Goal: Ask a question: Seek information or help from site administrators or community

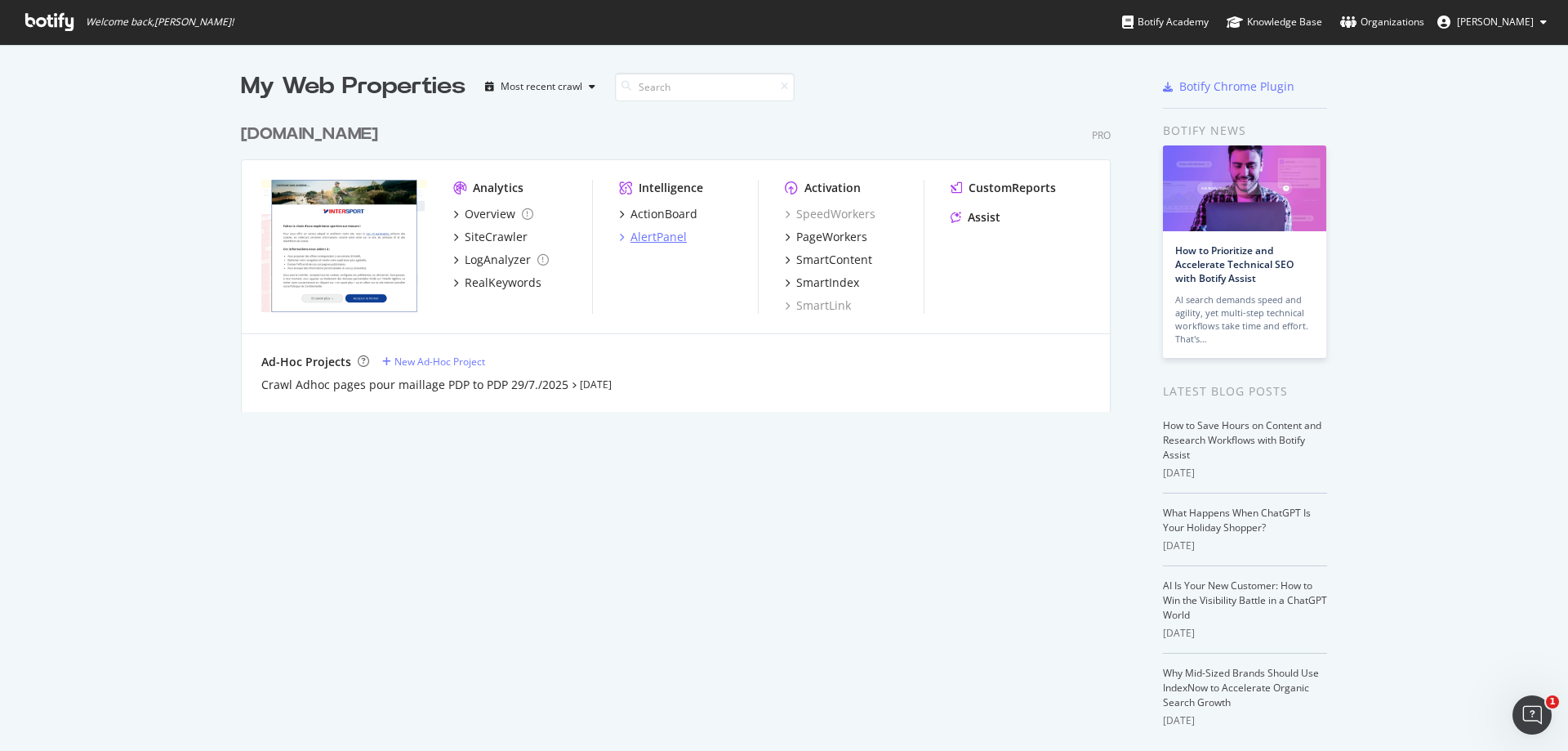
click at [669, 237] on div "AlertPanel" at bounding box center [658, 236] width 56 height 16
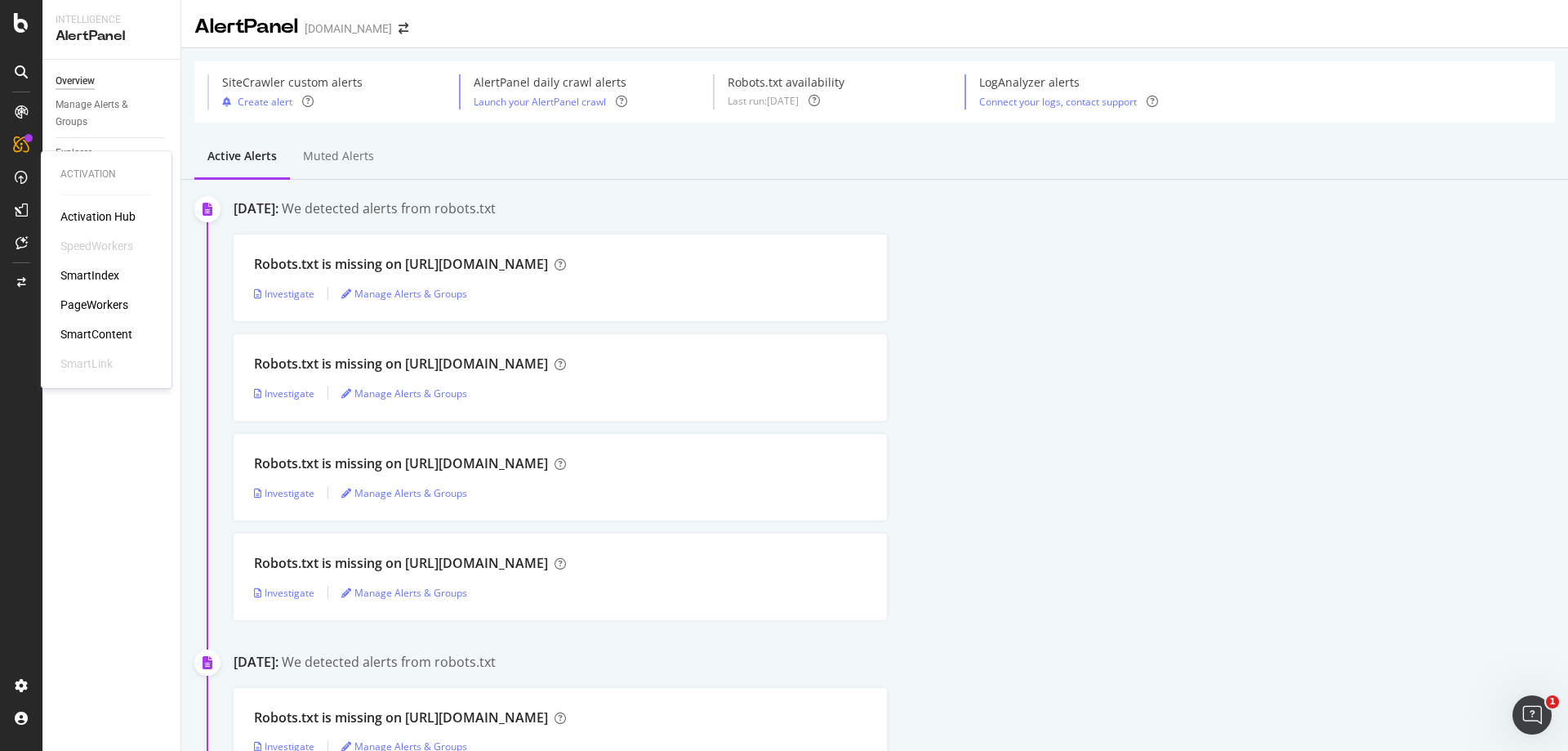
click at [110, 304] on div "PageWorkers" at bounding box center [93, 304] width 68 height 16
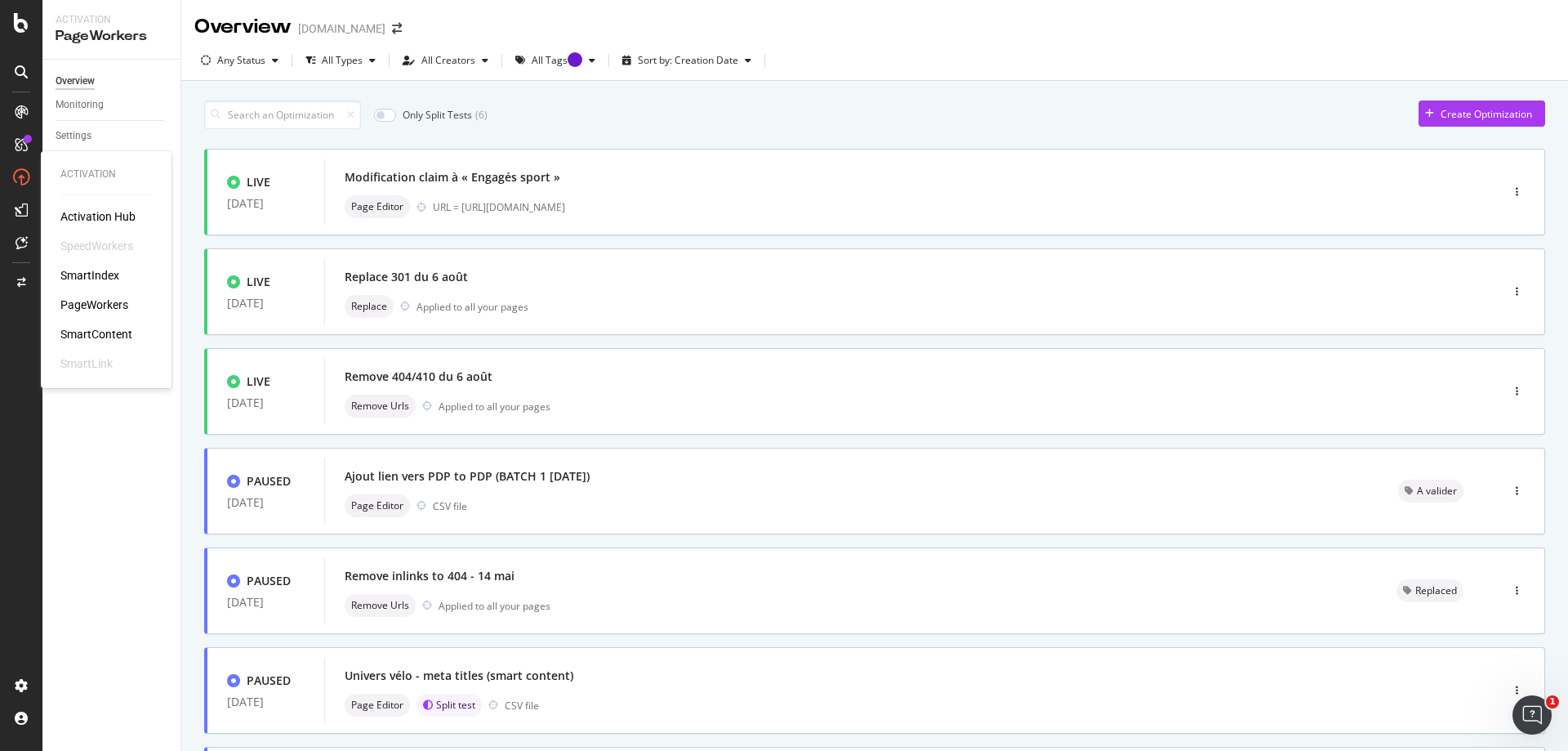
click at [103, 331] on div "SmartContent" at bounding box center [95, 334] width 71 height 16
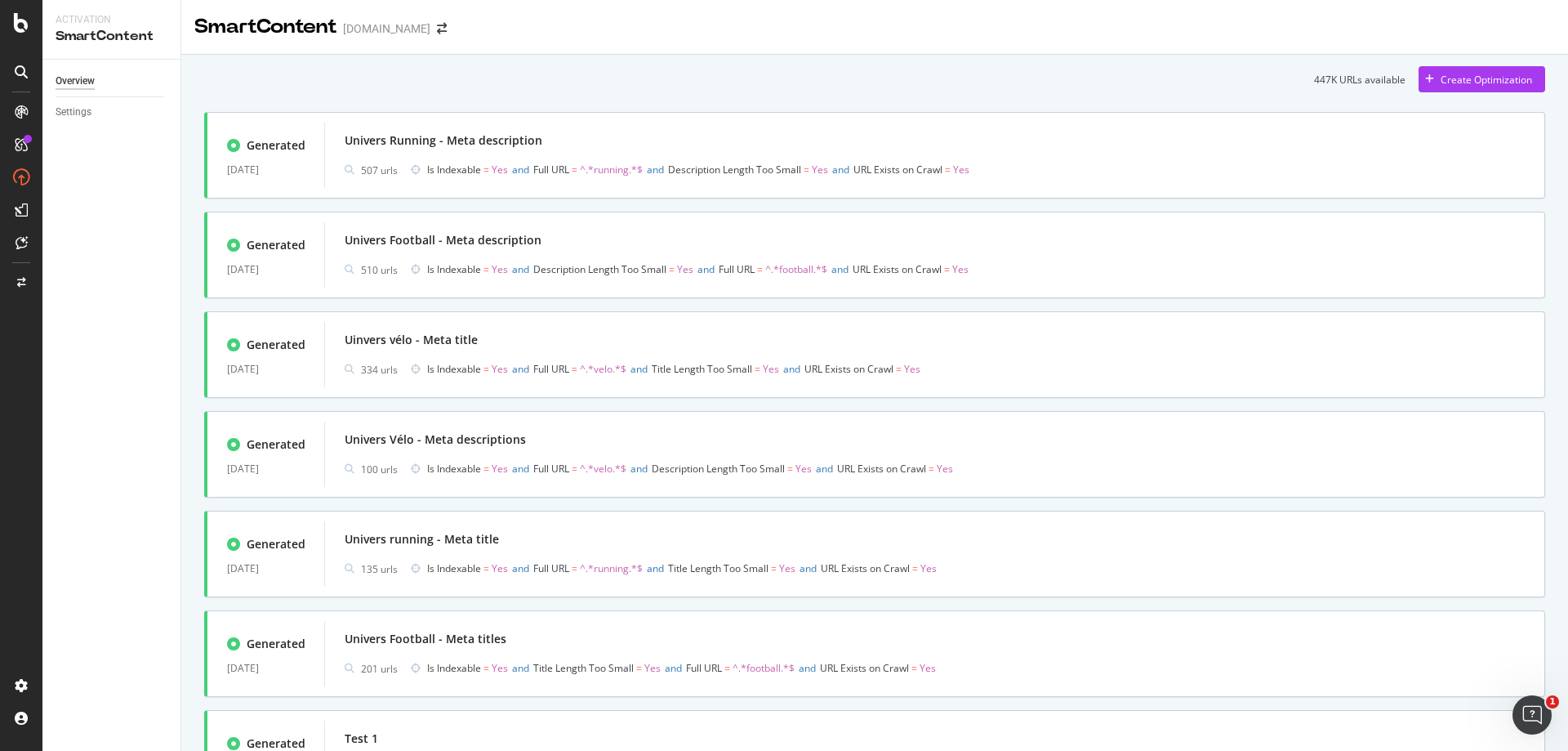
click at [197, 173] on div "447K URLs available Create Optimization Generated 24 Apr. 2025 Univers Running …" at bounding box center [874, 454] width 1386 height 799
click at [397, 245] on div "Univers Football - Meta description" at bounding box center [443, 239] width 197 height 16
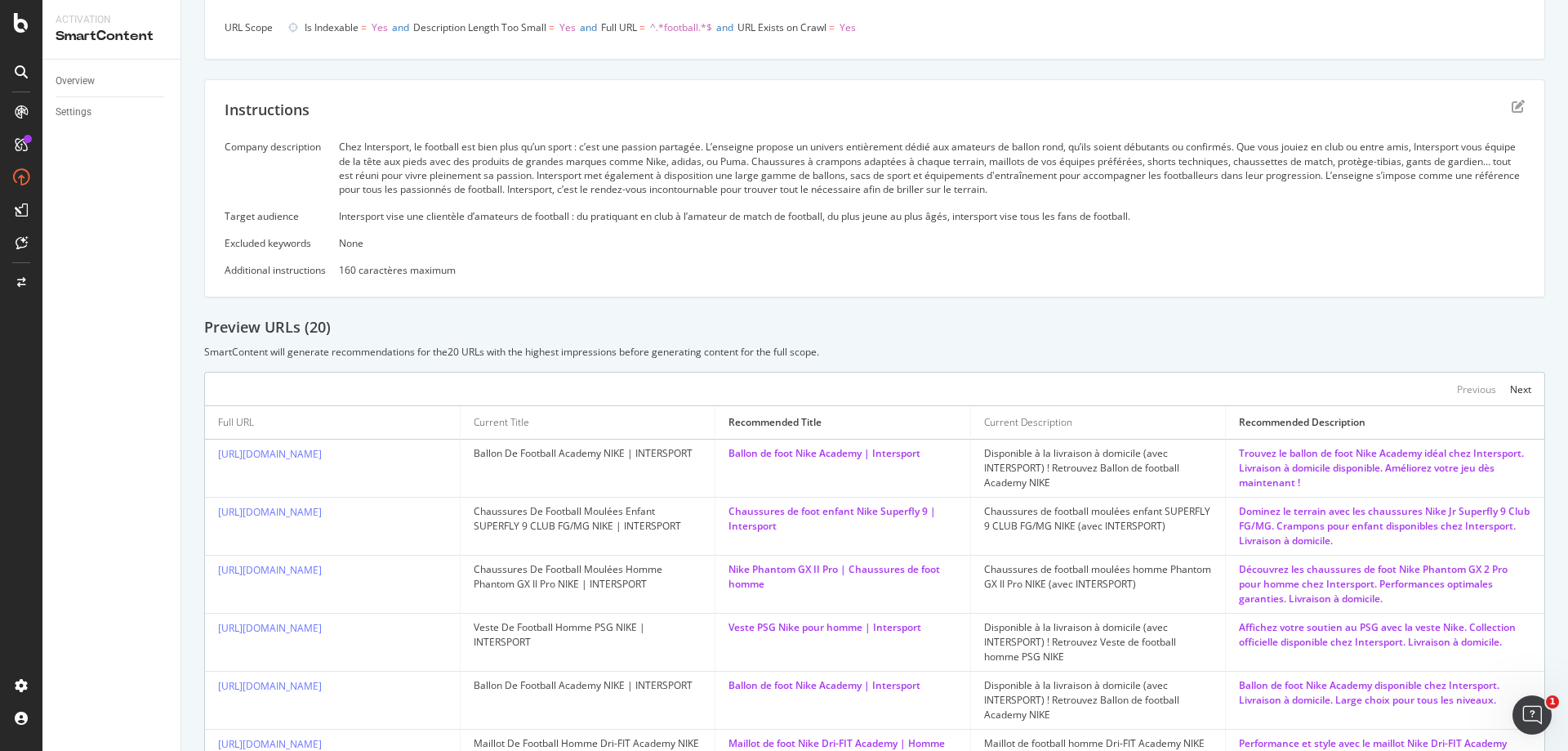
scroll to position [327, 0]
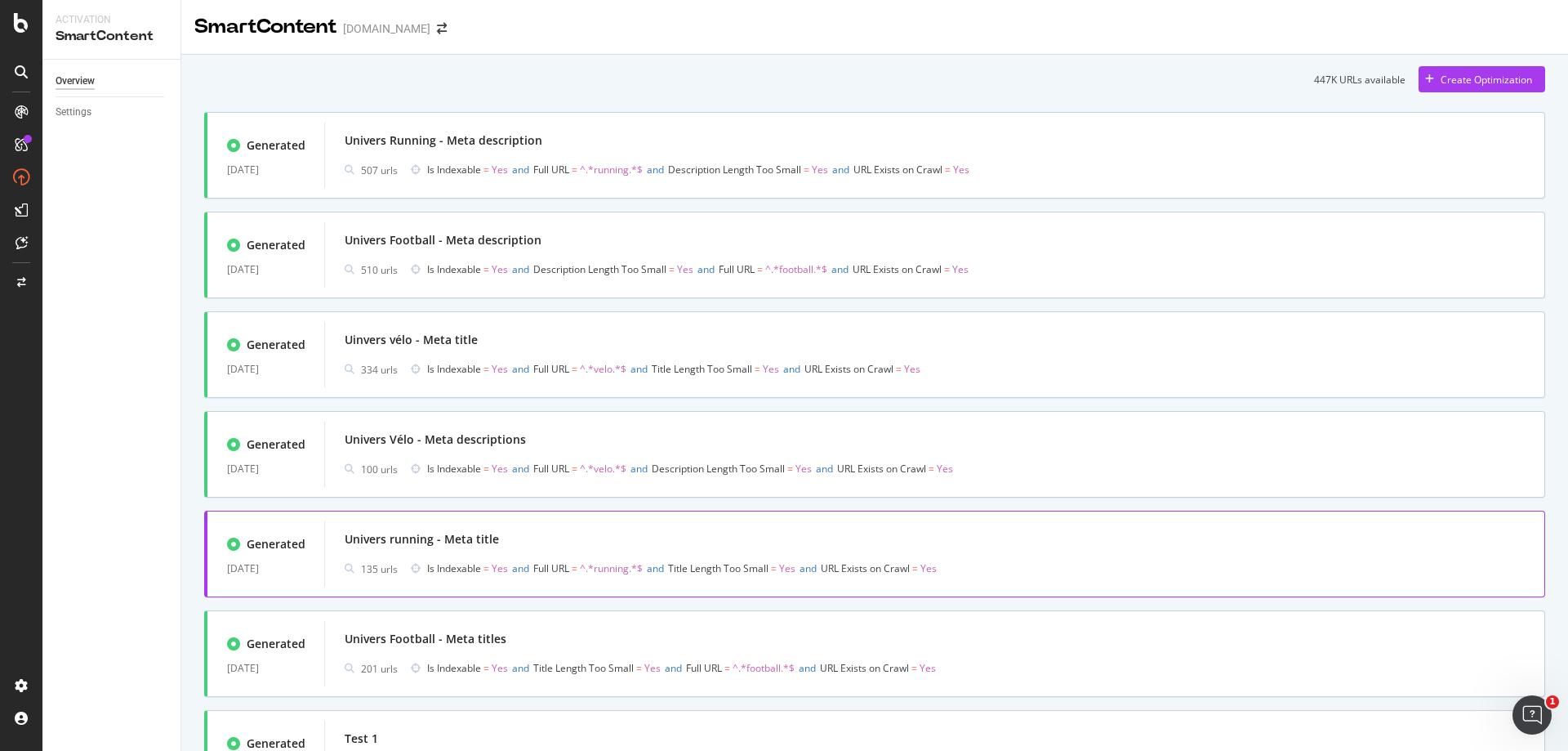
click at [493, 536] on div "Univers running - Meta title" at bounding box center [422, 538] width 154 height 16
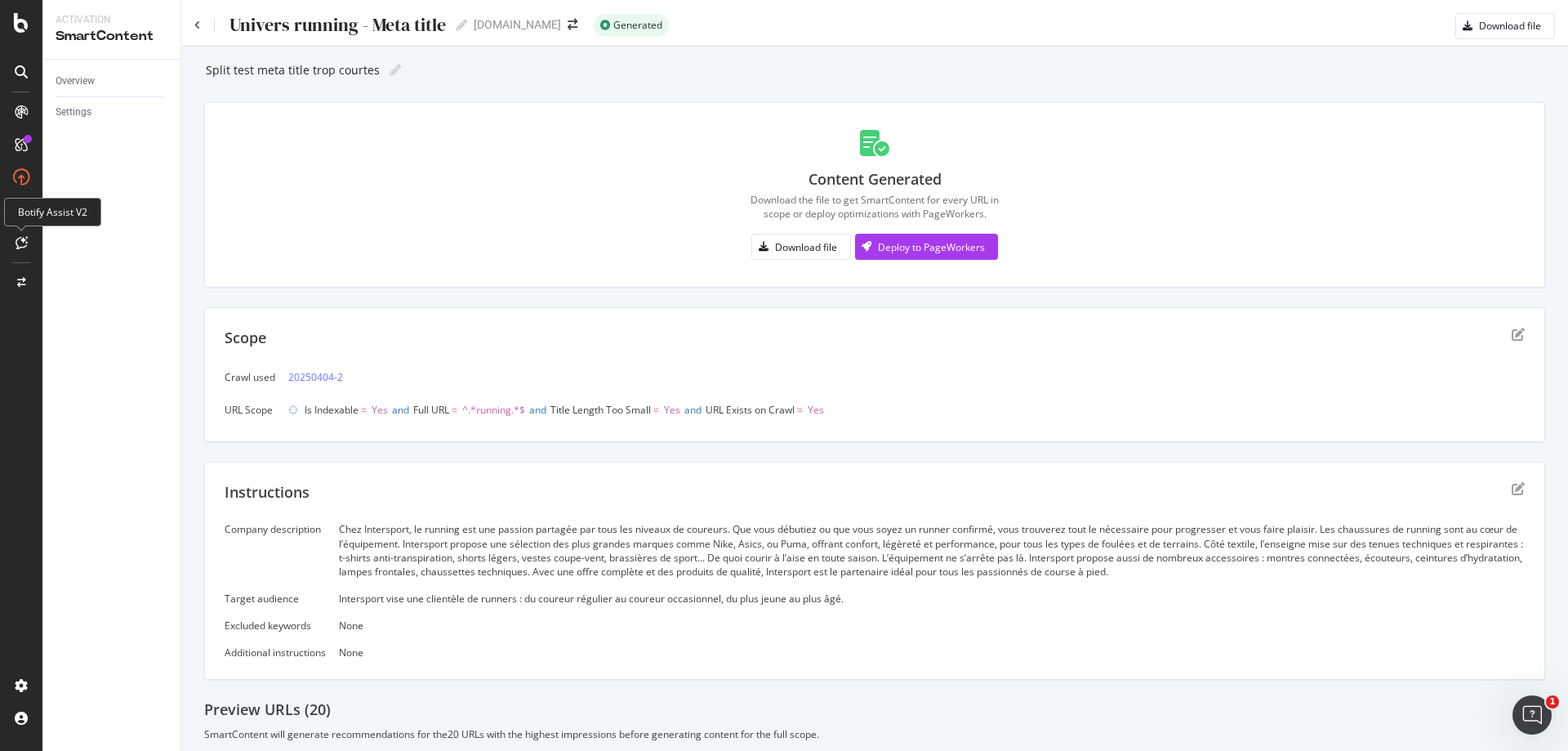
click at [13, 245] on div at bounding box center [21, 242] width 26 height 26
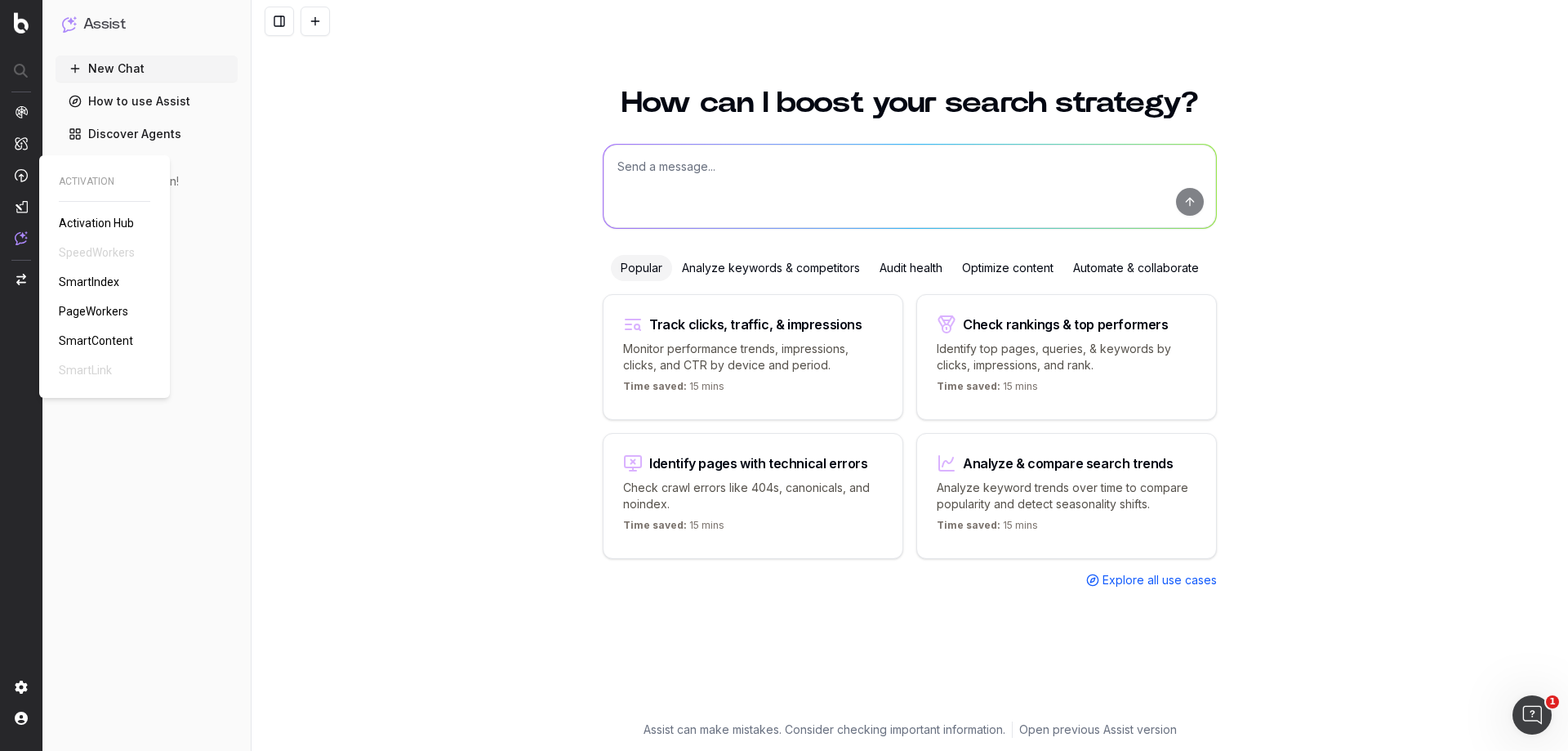
click at [102, 335] on span "SmartContent" at bounding box center [96, 341] width 74 height 13
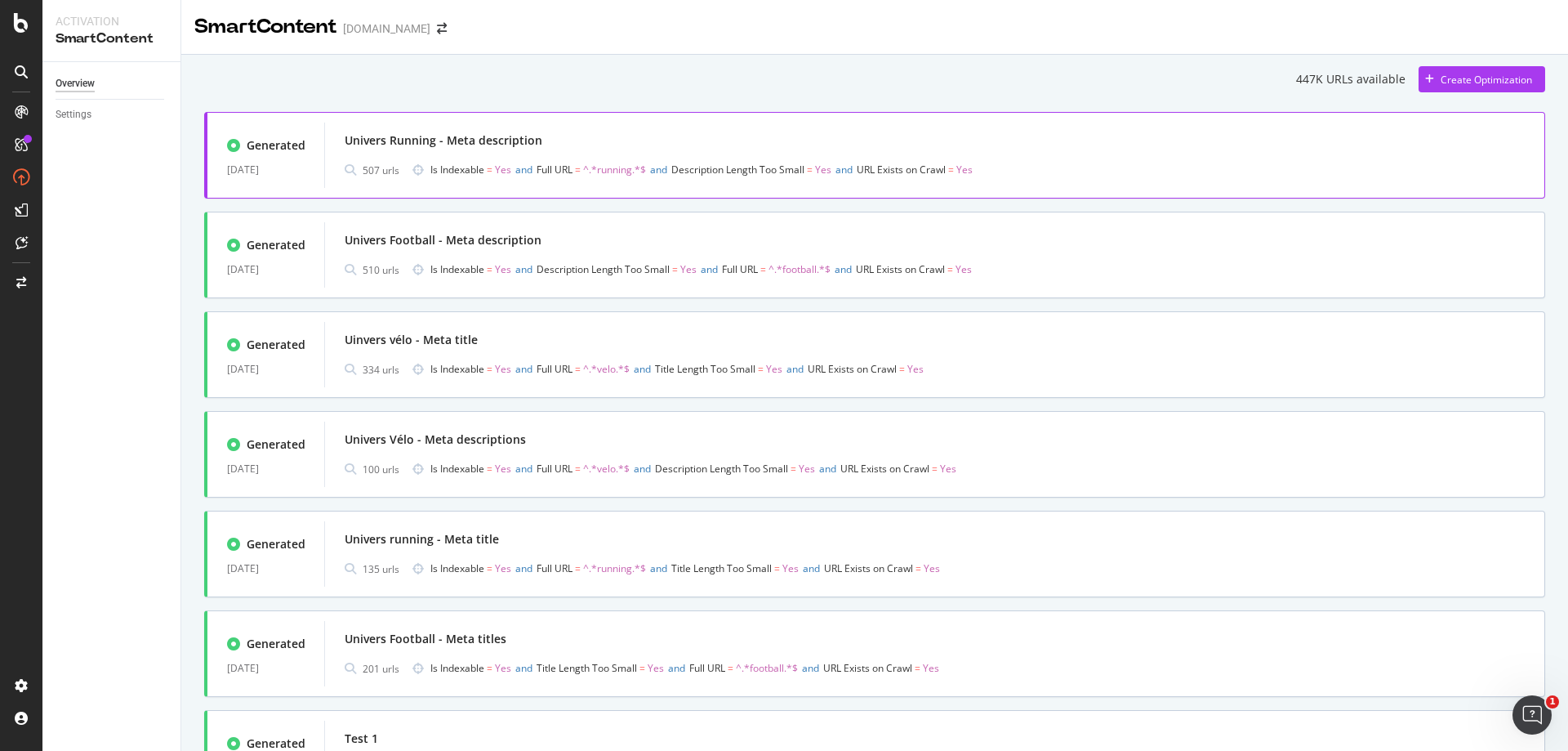
click at [445, 147] on div "Univers Running - Meta description" at bounding box center [443, 140] width 197 height 16
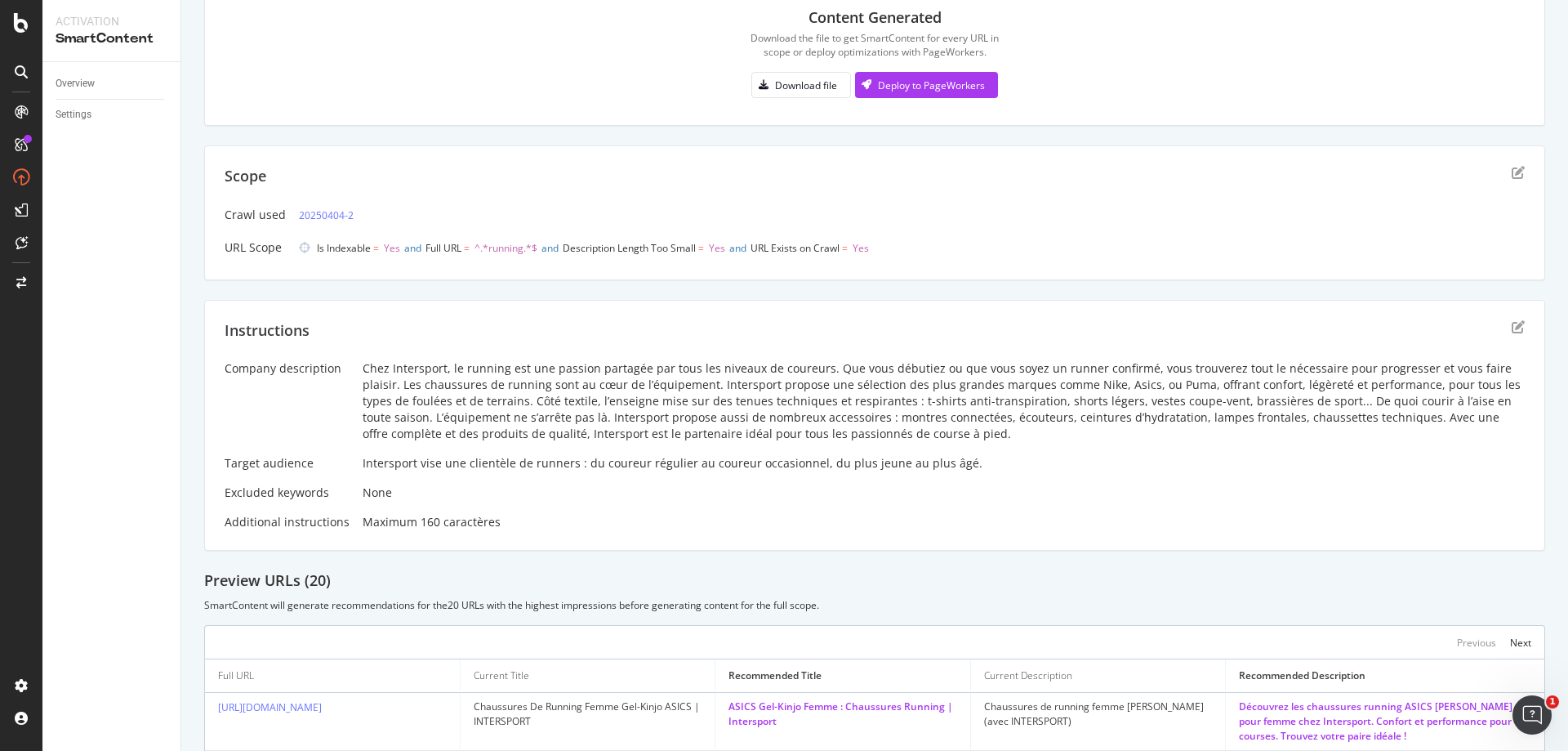
scroll to position [163, 0]
click at [27, 243] on icon at bounding box center [21, 243] width 12 height 13
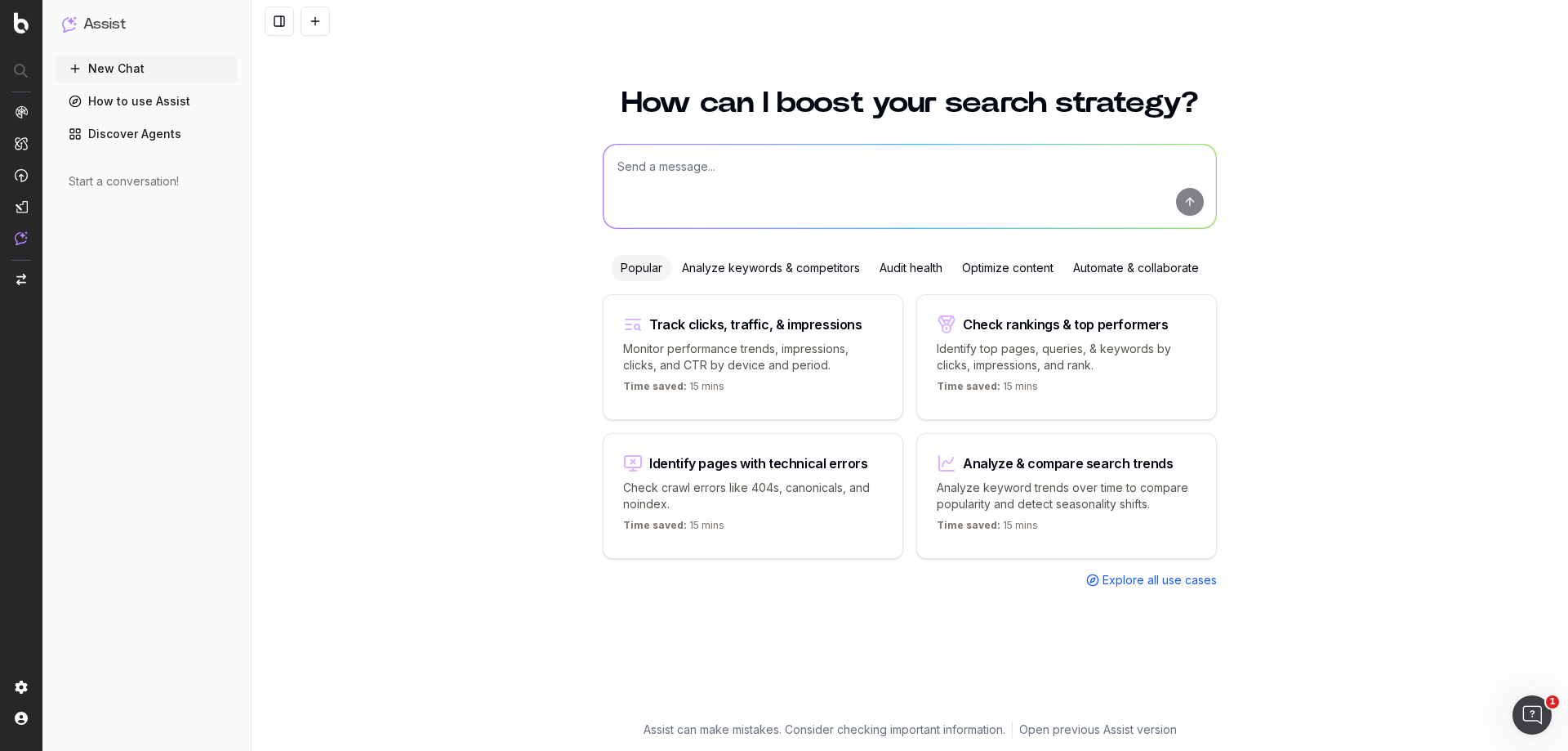
click at [805, 192] on textarea at bounding box center [909, 186] width 613 height 83
click at [1169, 164] on textarea "Je voudrais optimiser les meta titles de mon univers vélo, peux-tu me faire des…" at bounding box center [909, 186] width 613 height 83
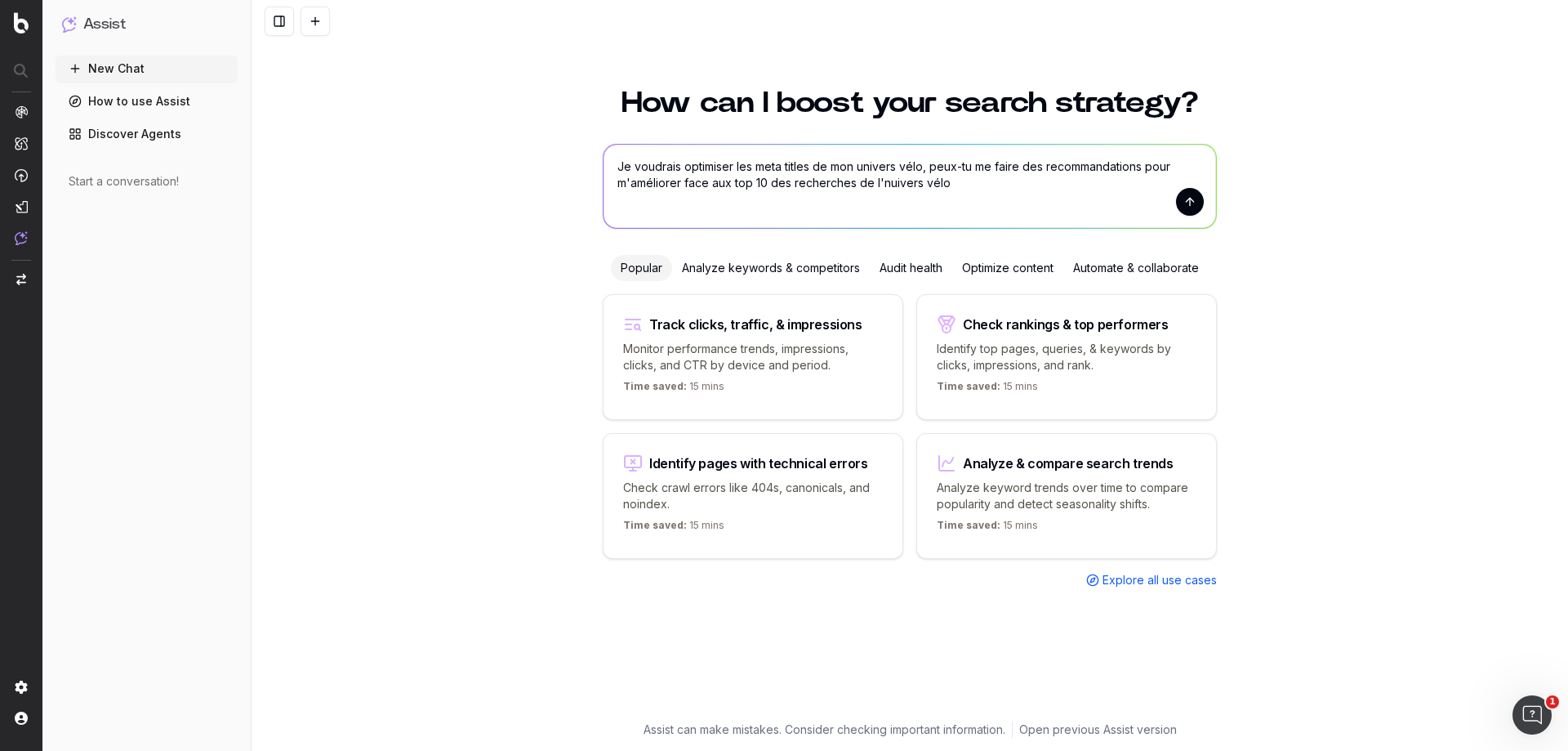
type textarea "Je voudrais optimiser les meta titles de mon univers vélo, peux-tu me faire des…"
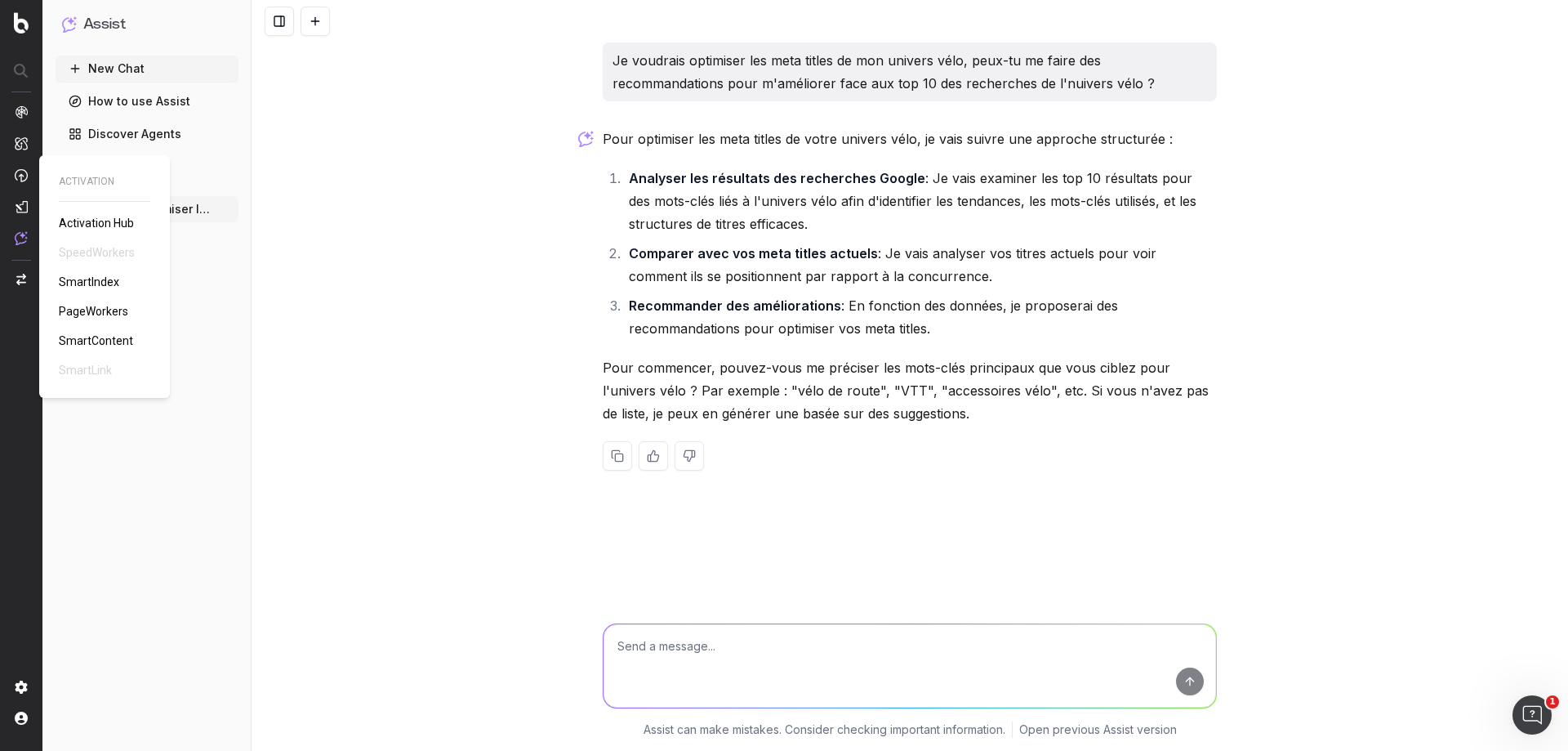
click at [106, 312] on span "PageWorkers" at bounding box center [93, 312] width 70 height 13
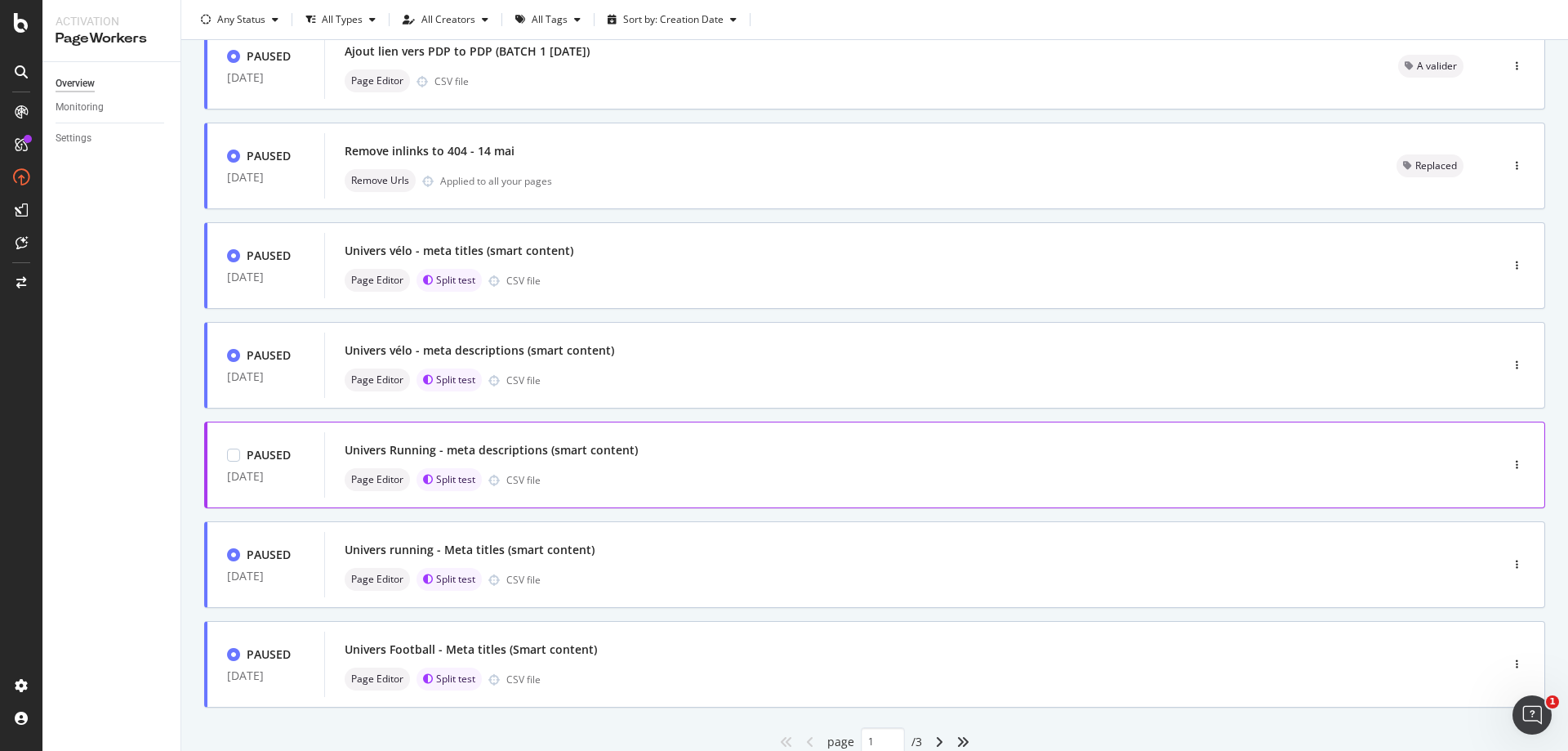
scroll to position [487, 0]
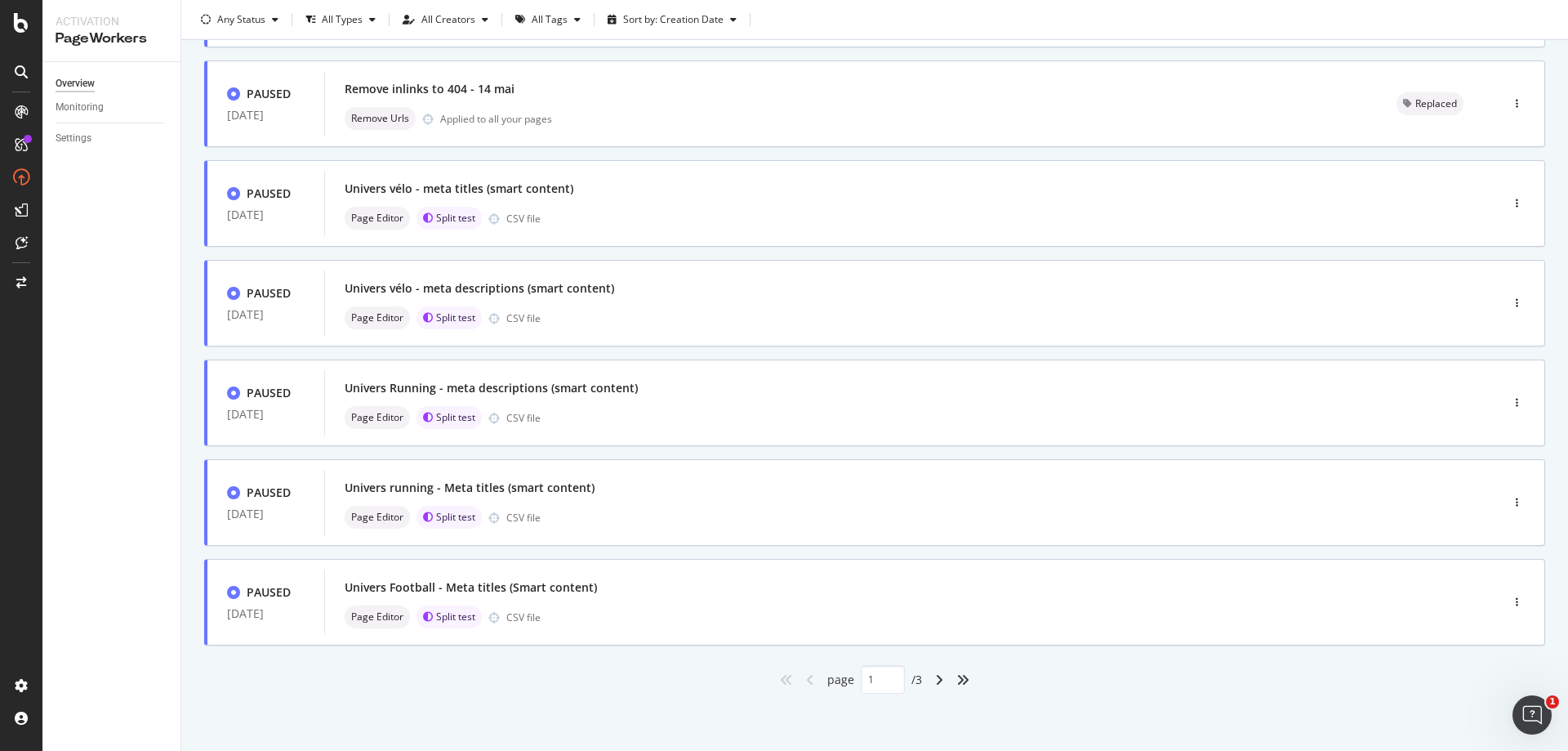
click at [929, 678] on div "angle-right" at bounding box center [939, 679] width 21 height 26
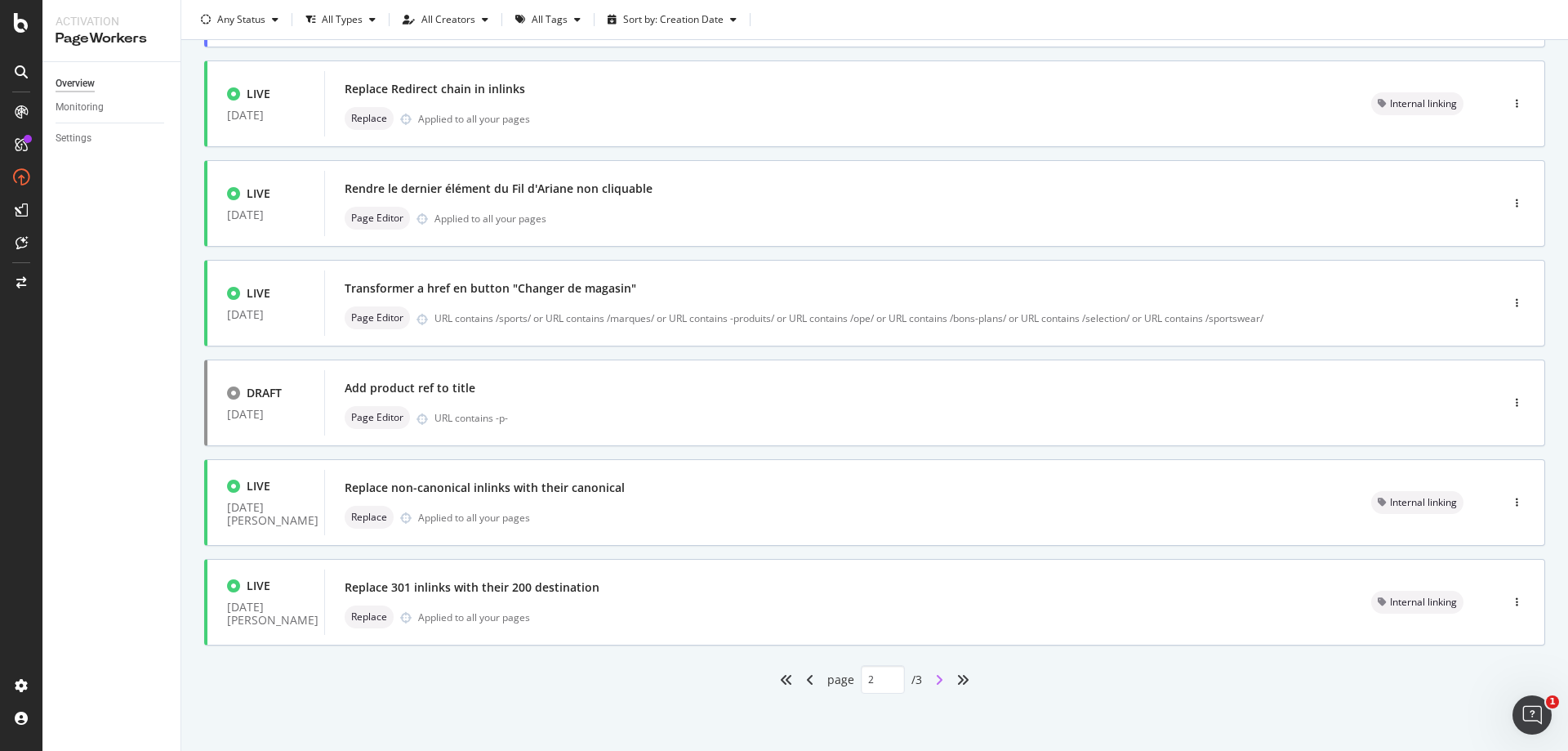
click at [935, 678] on icon "angle-right" at bounding box center [938, 680] width 9 height 13
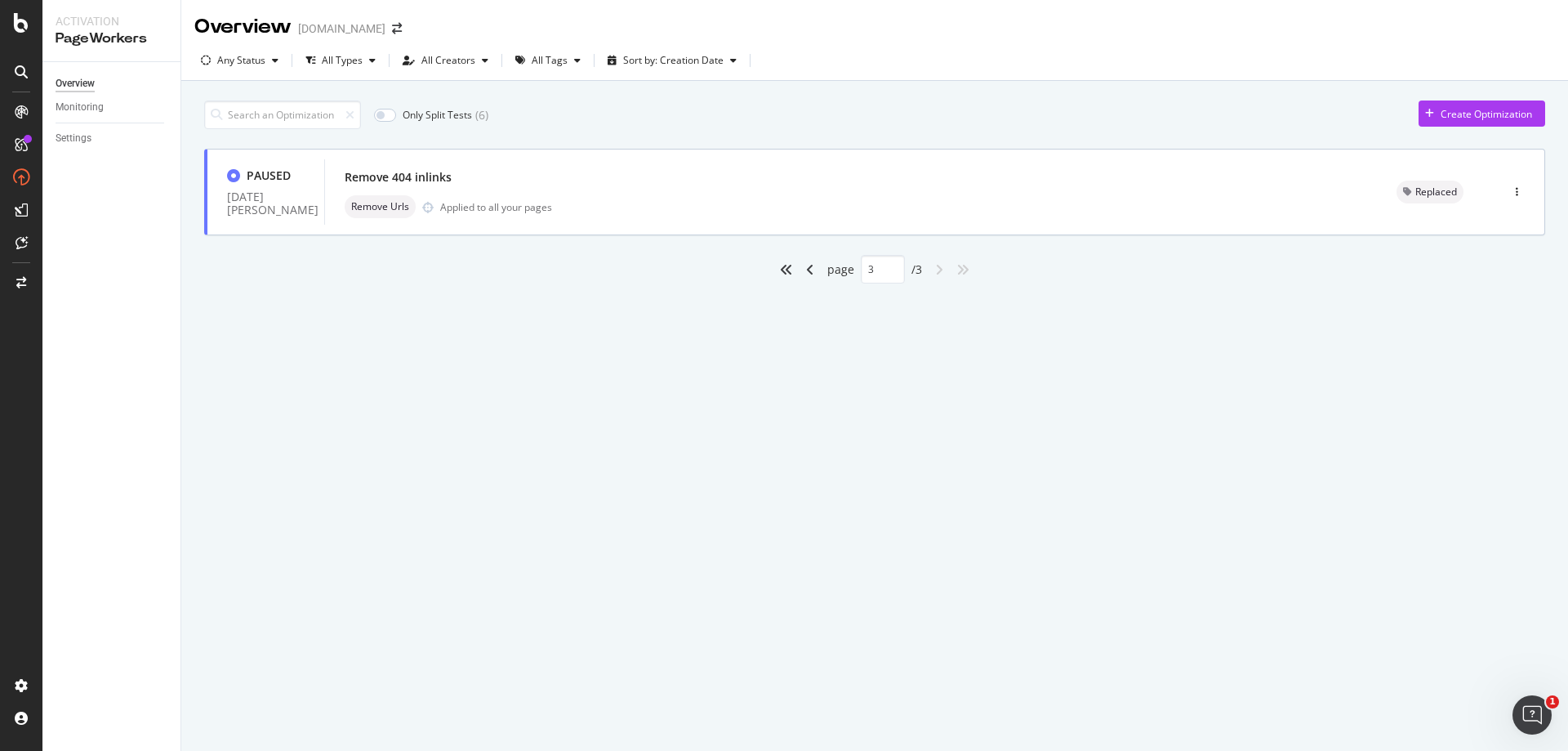
scroll to position [0, 0]
click at [814, 271] on div "angle-left" at bounding box center [810, 269] width 21 height 26
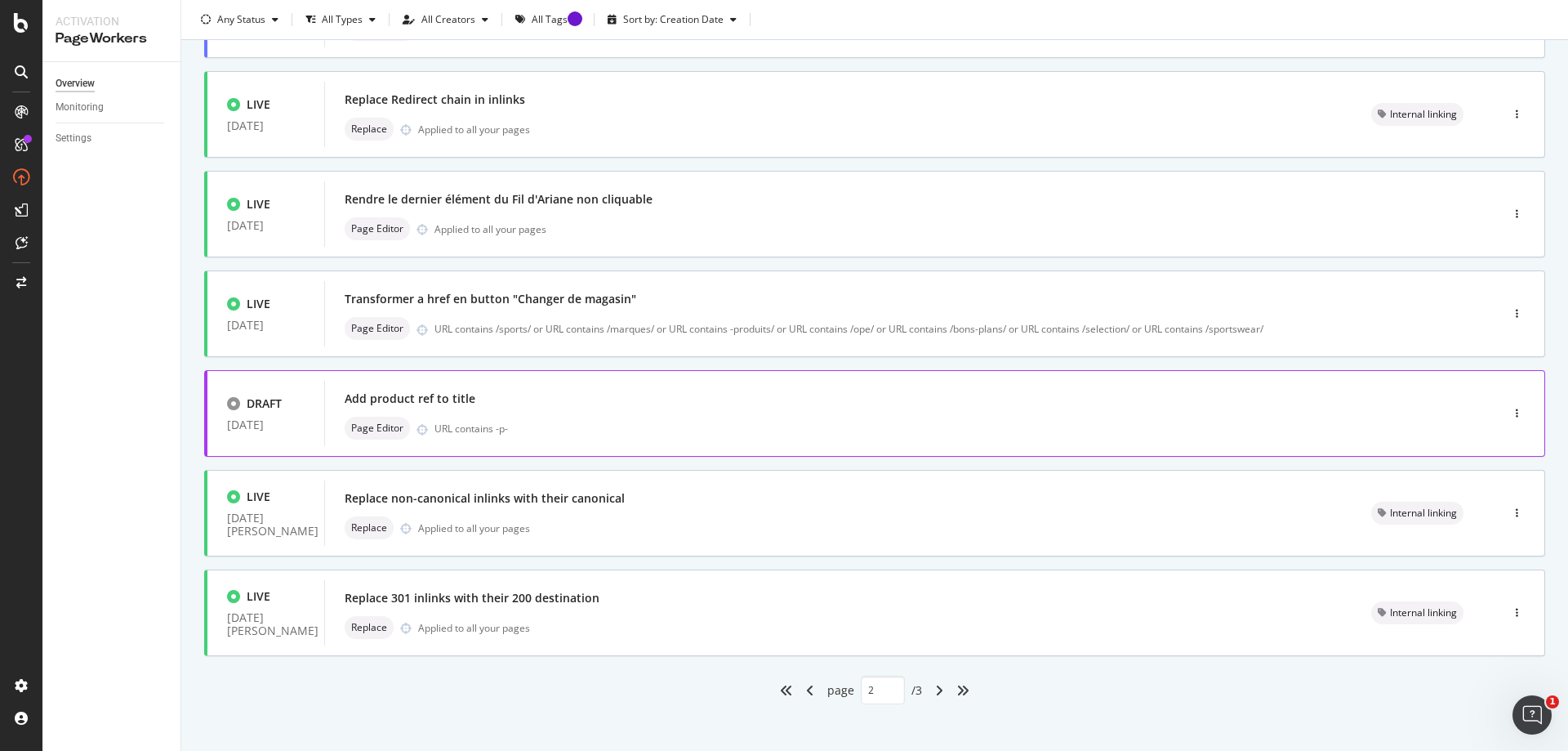
scroll to position [487, 0]
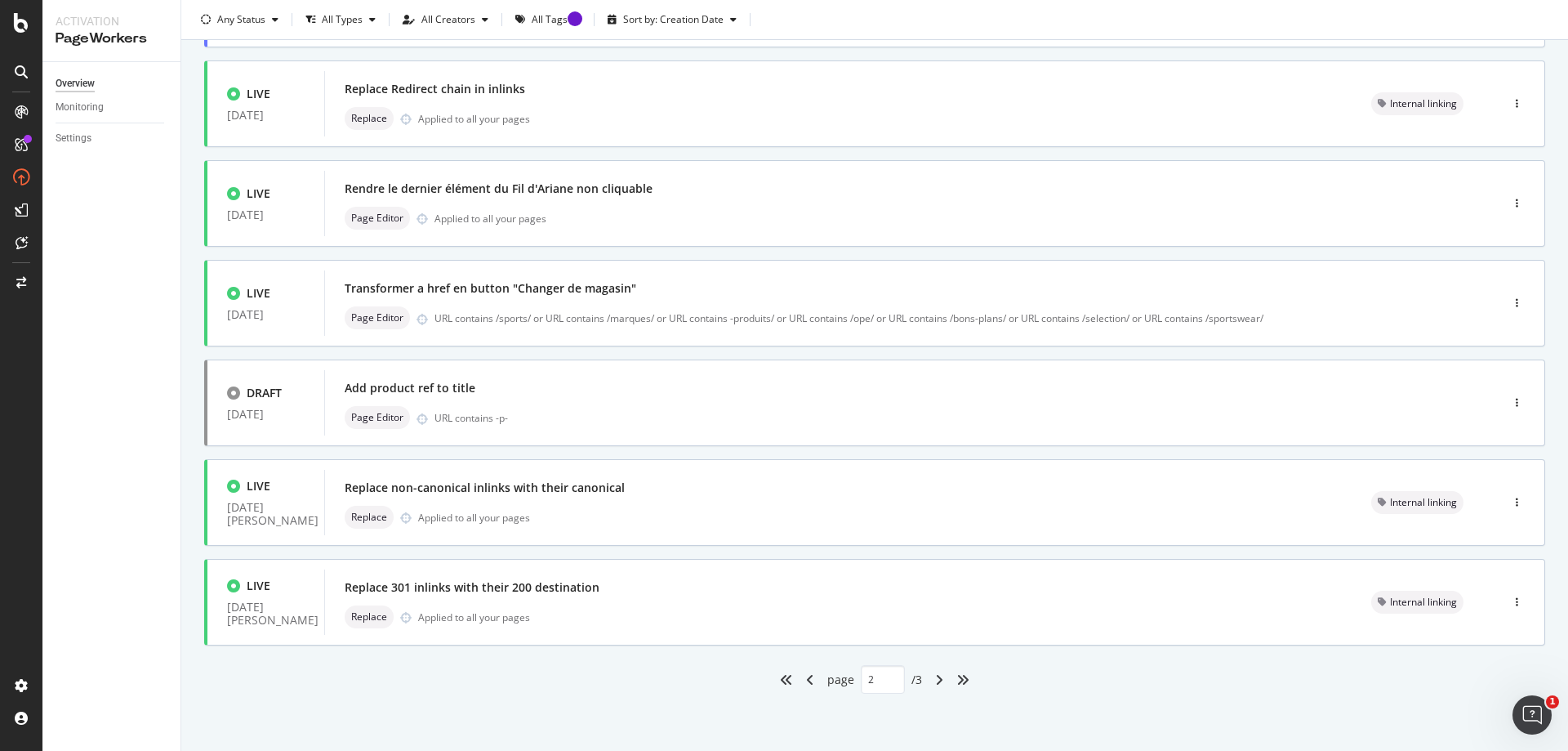
click at [804, 689] on div "angle-left" at bounding box center [810, 679] width 21 height 26
type input "1"
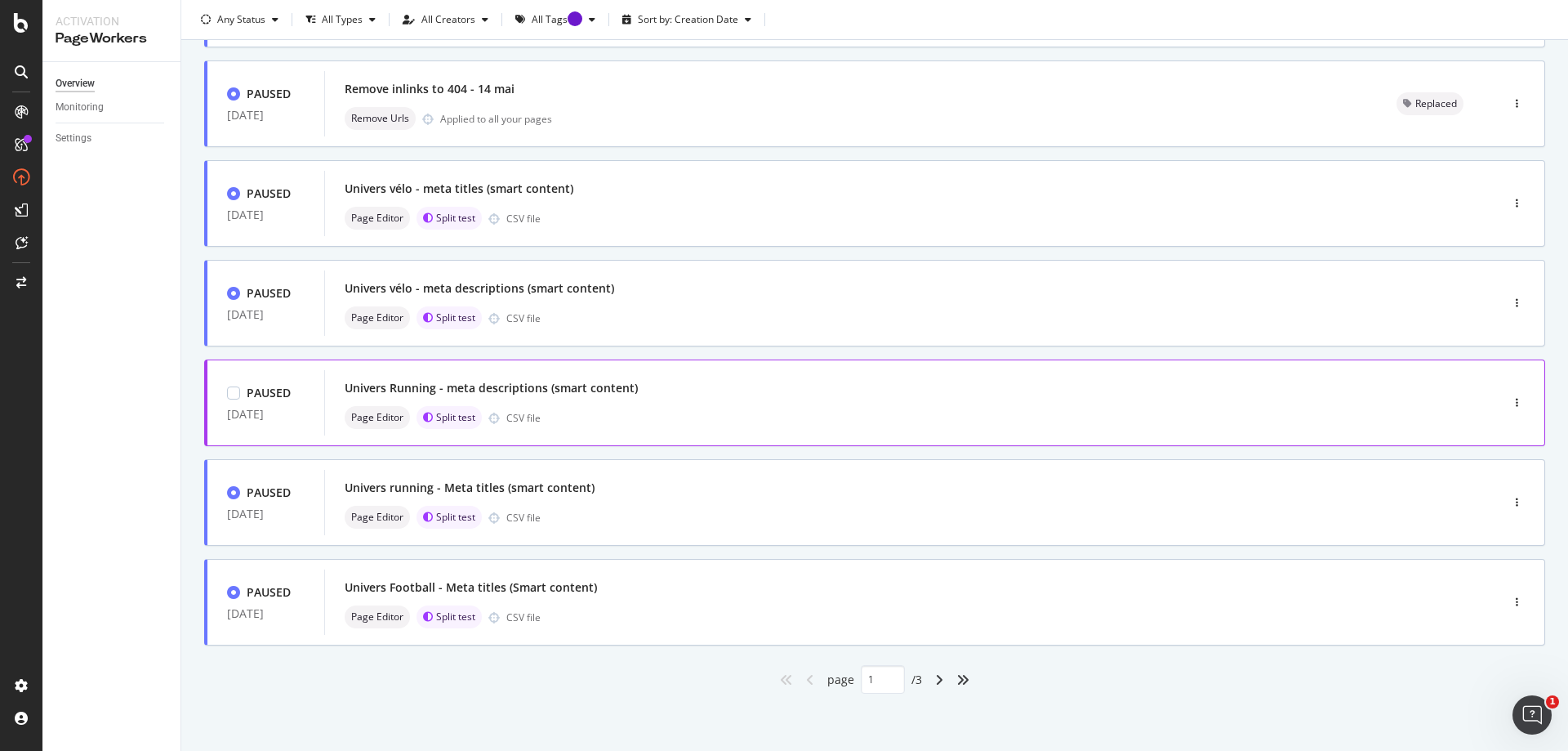
click at [486, 393] on div "Univers Running - meta descriptions (smart content)" at bounding box center [492, 388] width 293 height 16
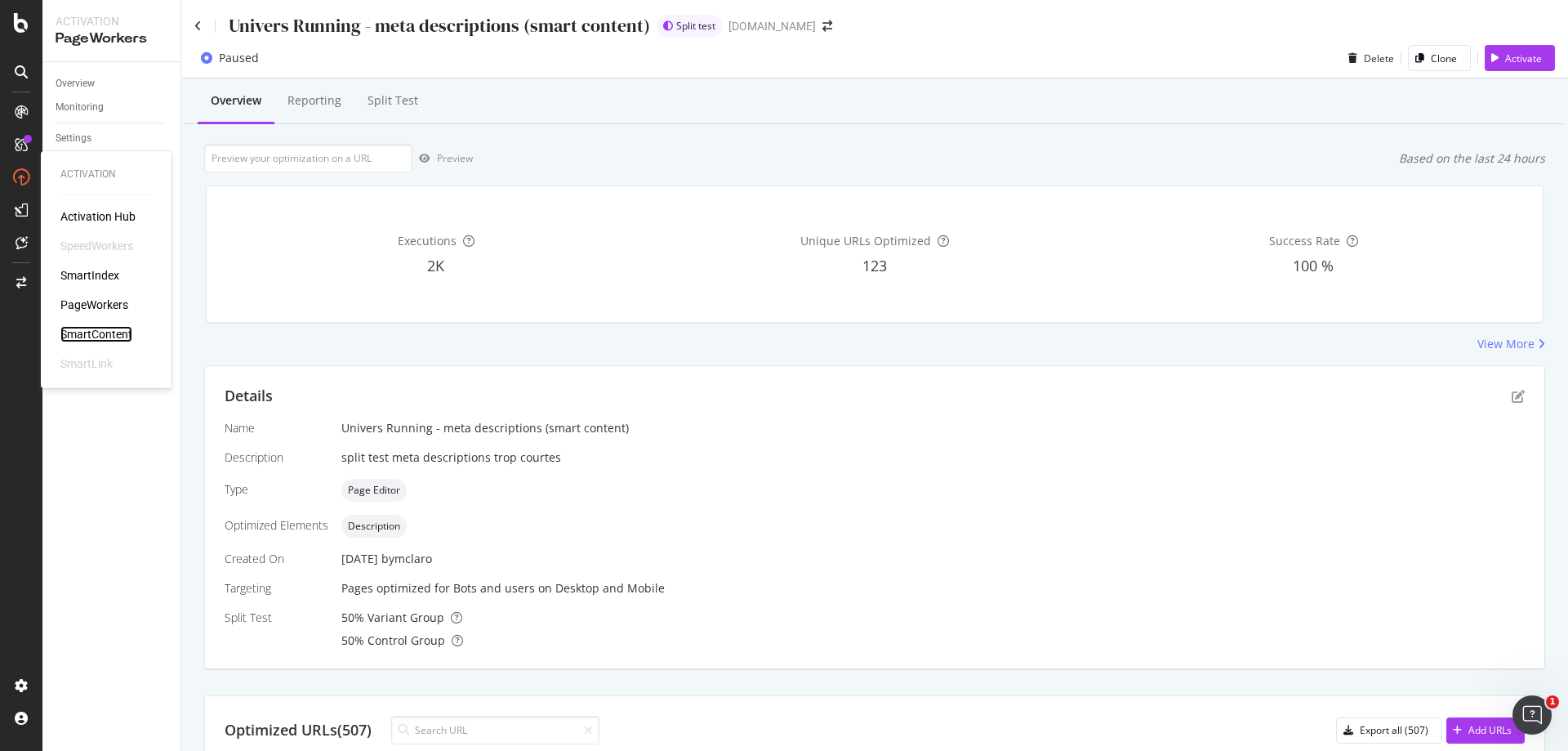
click at [111, 340] on div "SmartContent" at bounding box center [95, 334] width 71 height 16
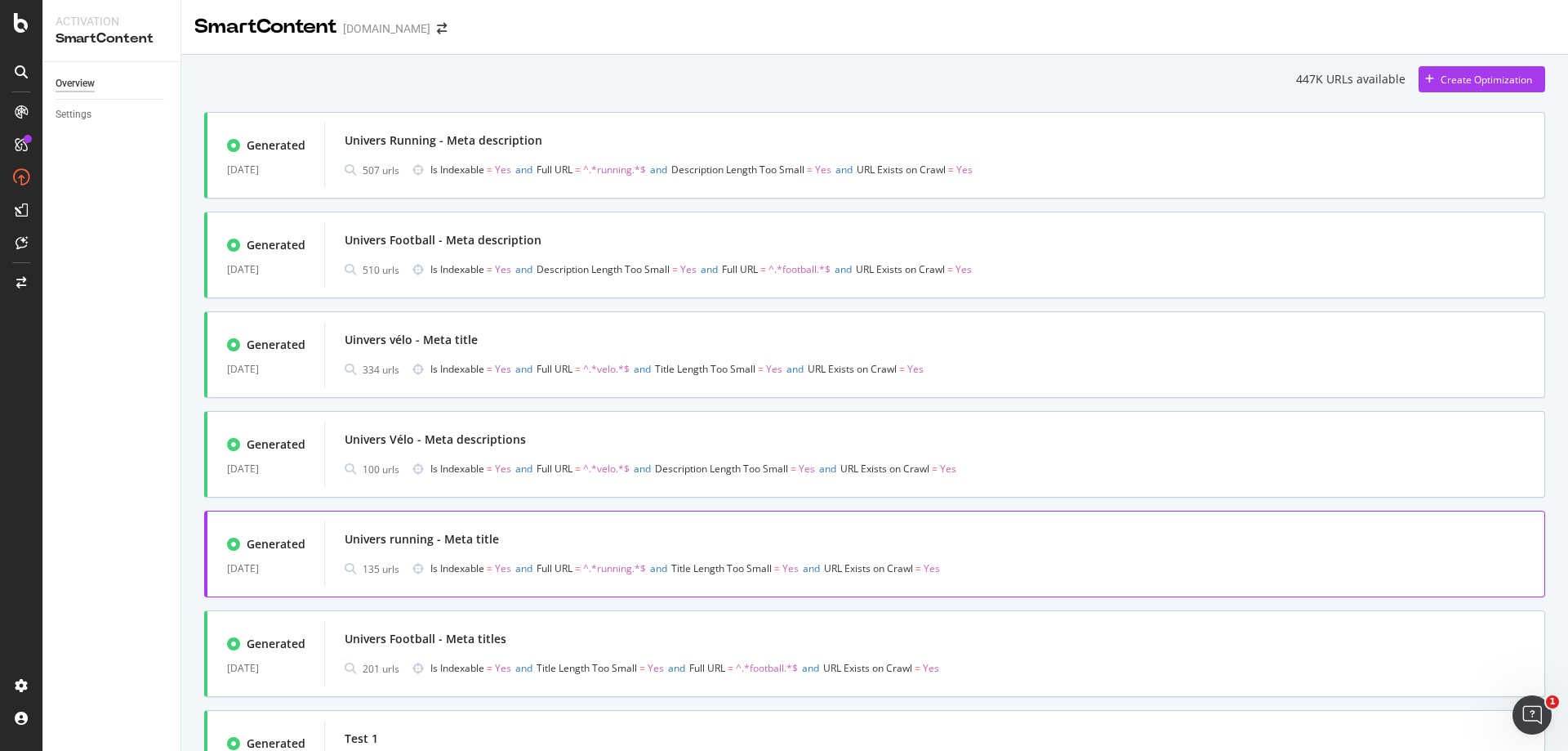
click at [470, 546] on div "Univers running - Meta title" at bounding box center [422, 538] width 154 height 16
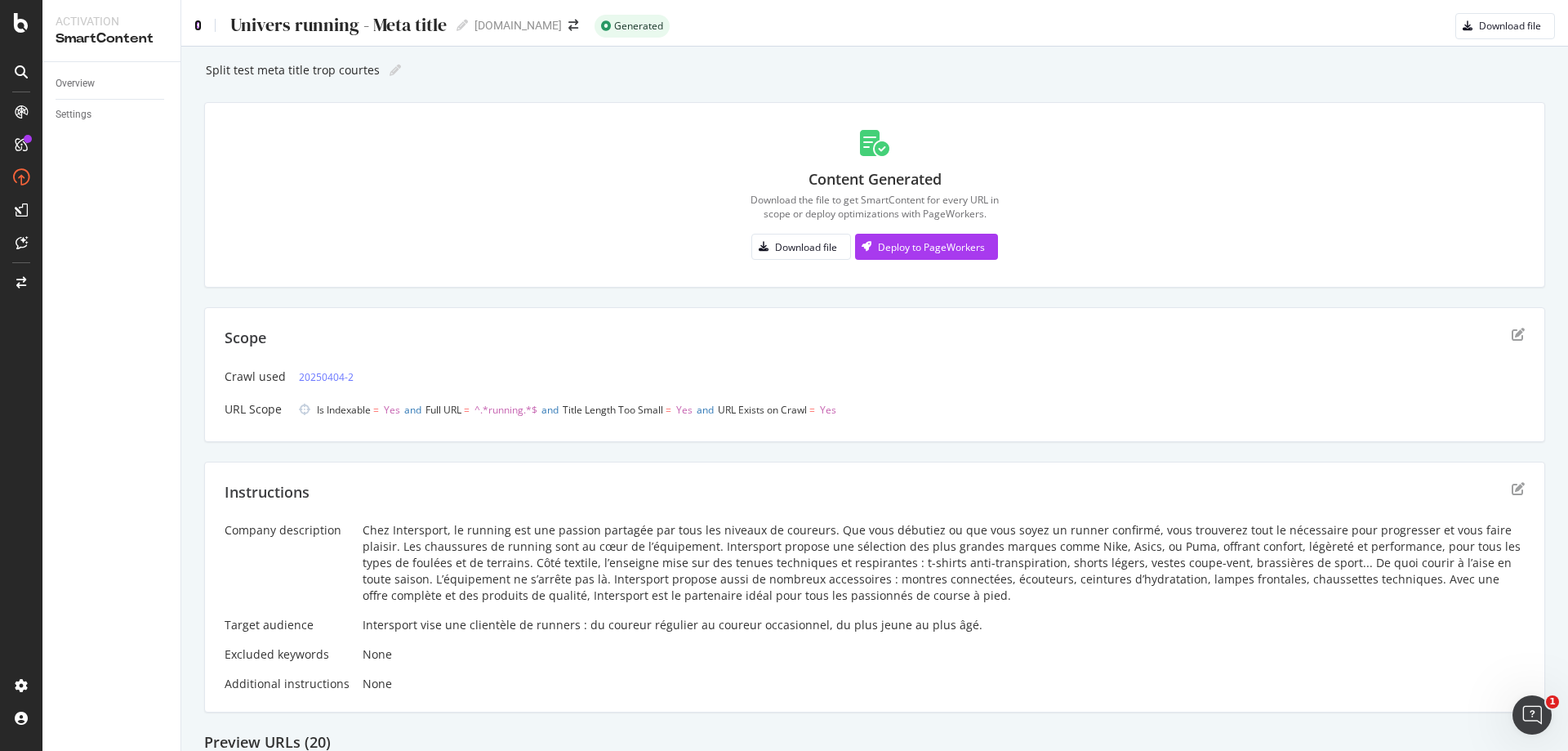
click at [199, 29] on icon at bounding box center [198, 26] width 8 height 11
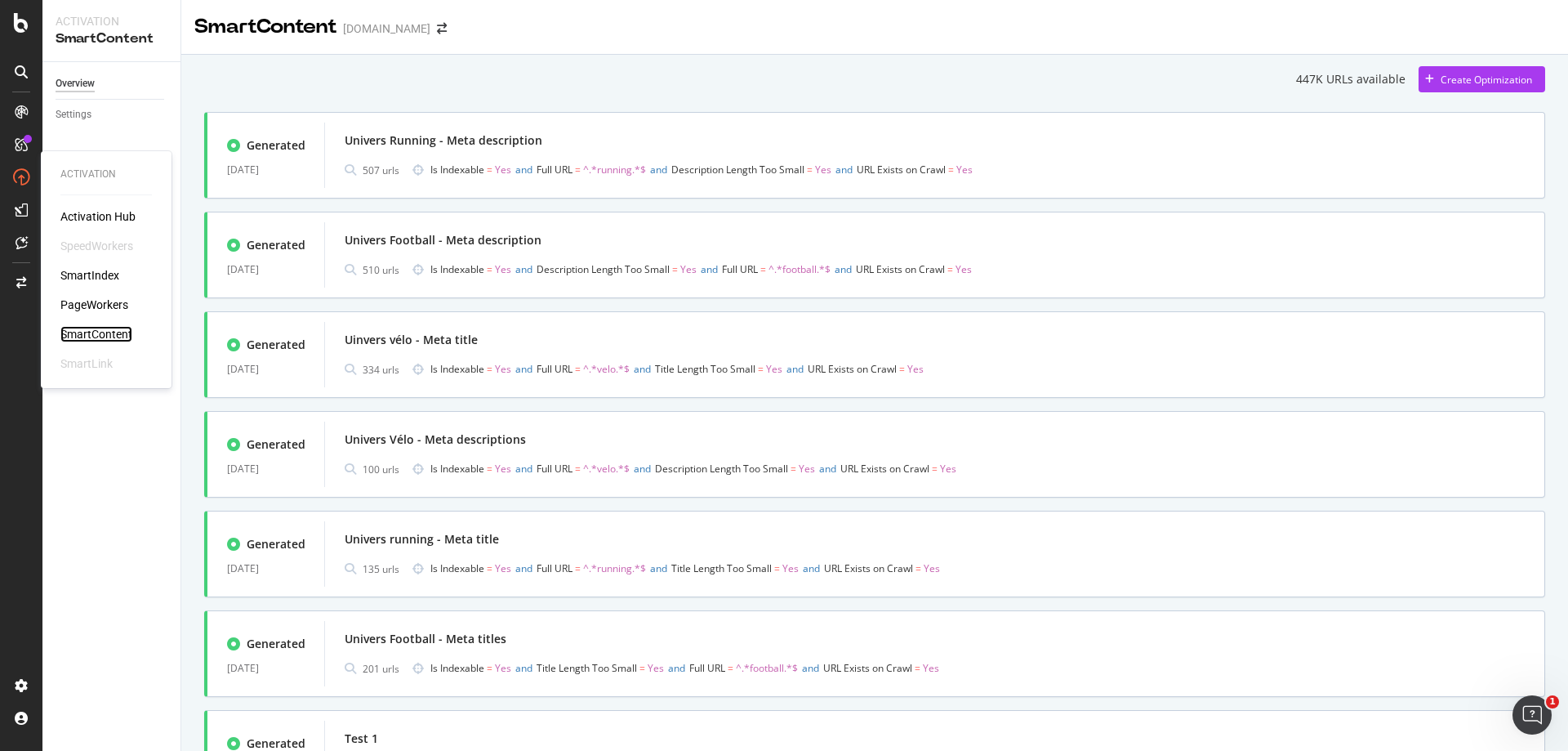
click at [110, 329] on div "SmartContent" at bounding box center [95, 334] width 71 height 16
click at [767, 136] on div "Univers Running - Meta description" at bounding box center [935, 140] width 1180 height 23
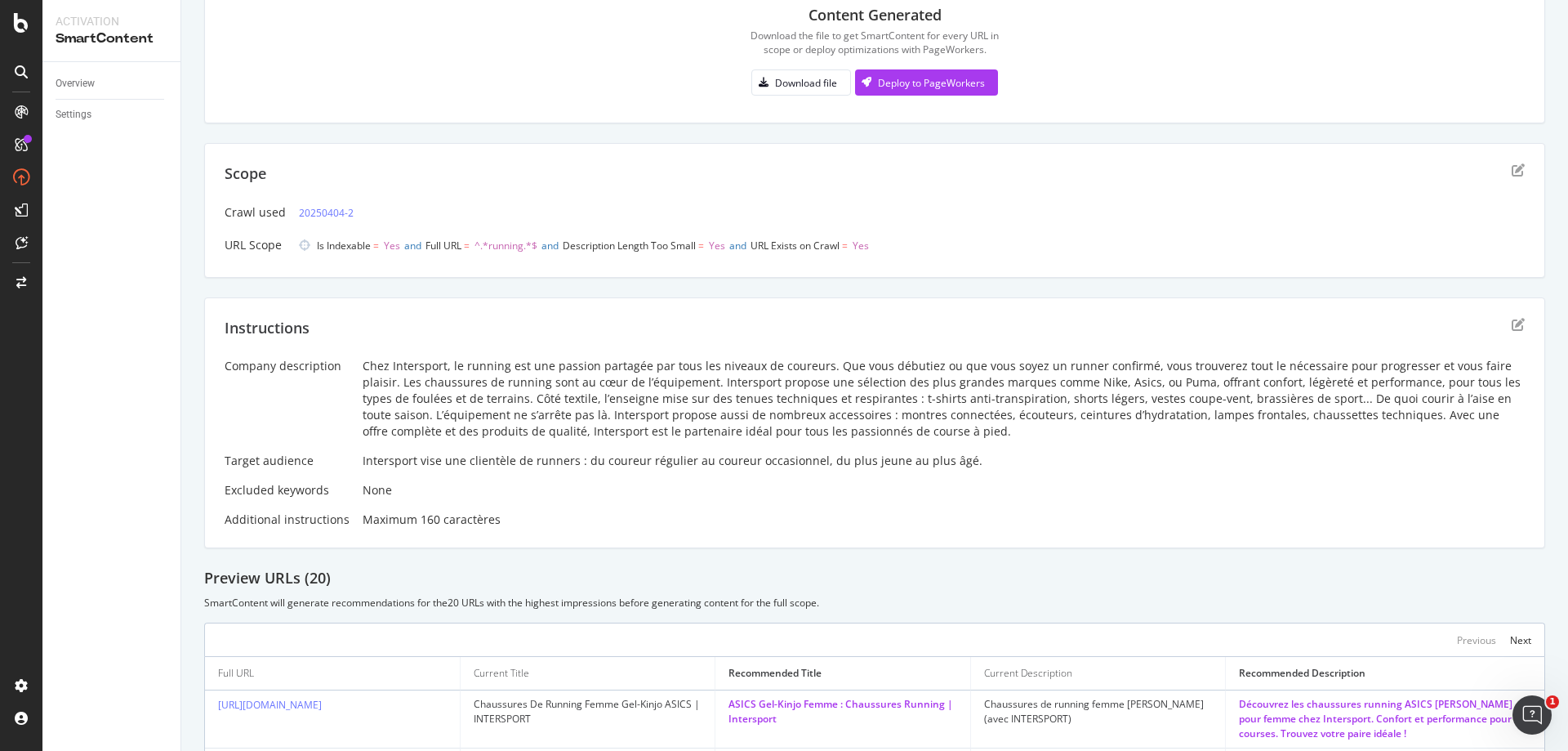
scroll to position [163, 0]
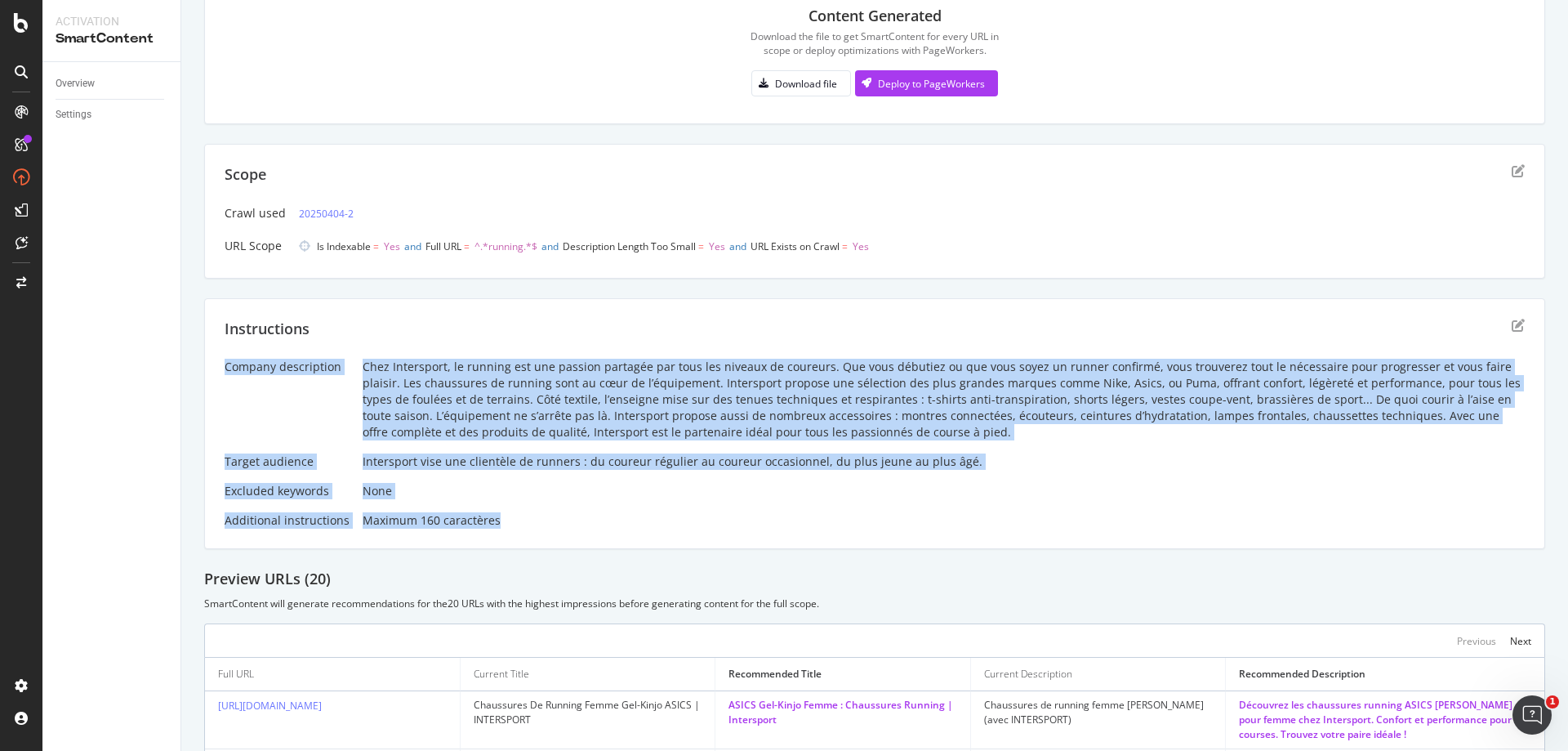
drag, startPoint x: 527, startPoint y: 521, endPoint x: 225, endPoint y: 361, distance: 341.8
click at [225, 361] on div "Company description Chez Intersport, le running est une passion partagée par to…" at bounding box center [874, 443] width 1300 height 170
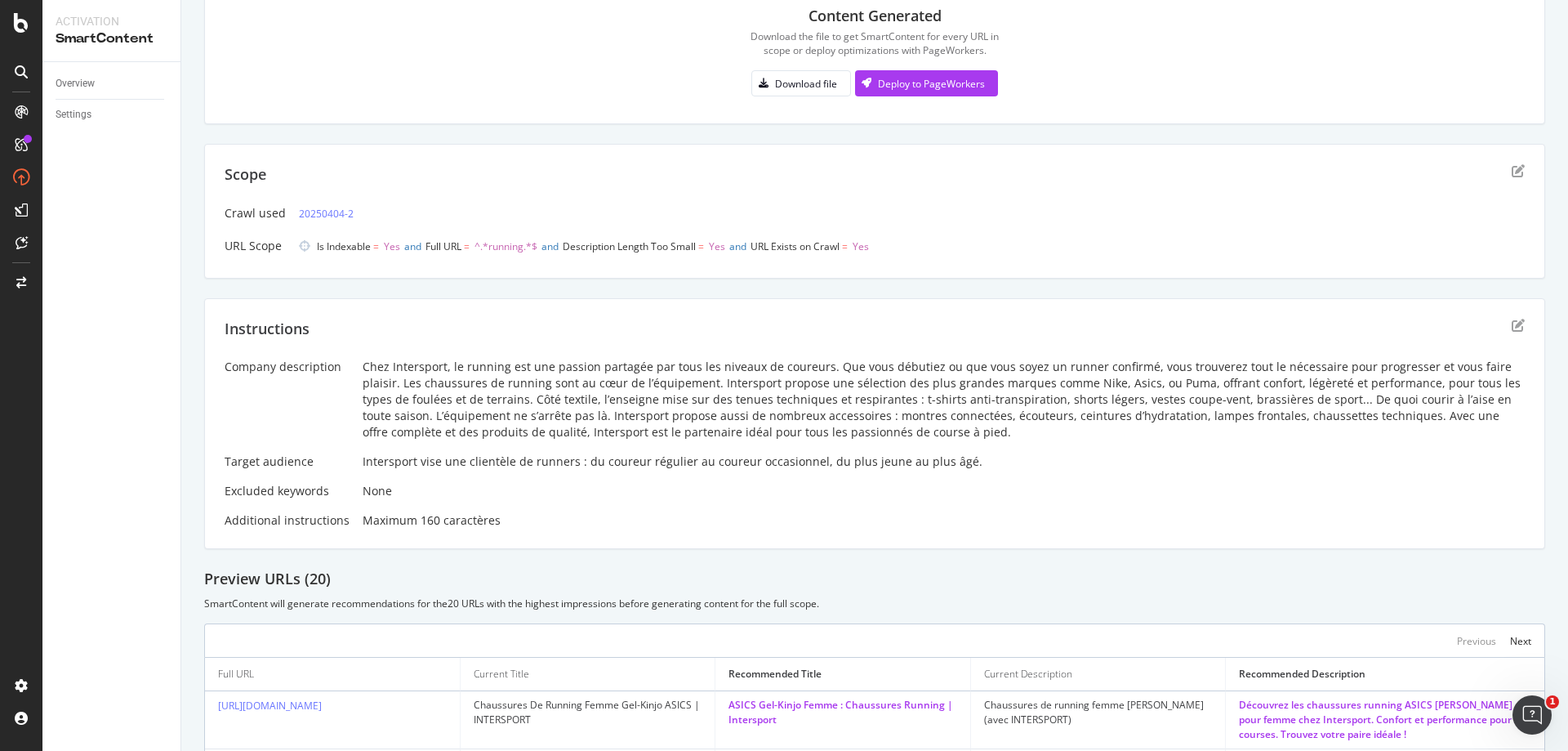
click at [347, 338] on div "Instructions" at bounding box center [874, 338] width 1300 height 41
